Goal: Task Accomplishment & Management: Manage account settings

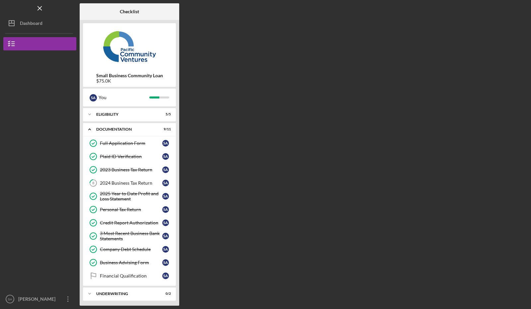
click at [36, 21] on div "Dashboard" at bounding box center [31, 24] width 23 height 15
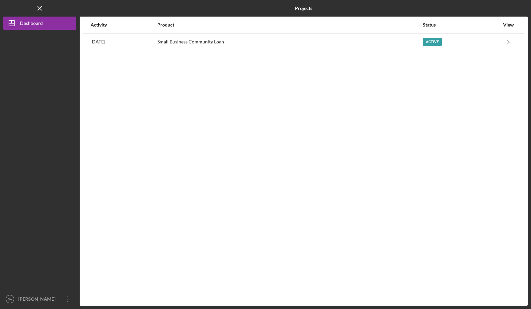
click at [496, 39] on div "Active" at bounding box center [461, 42] width 77 height 17
